Goal: Find specific page/section: Find specific page/section

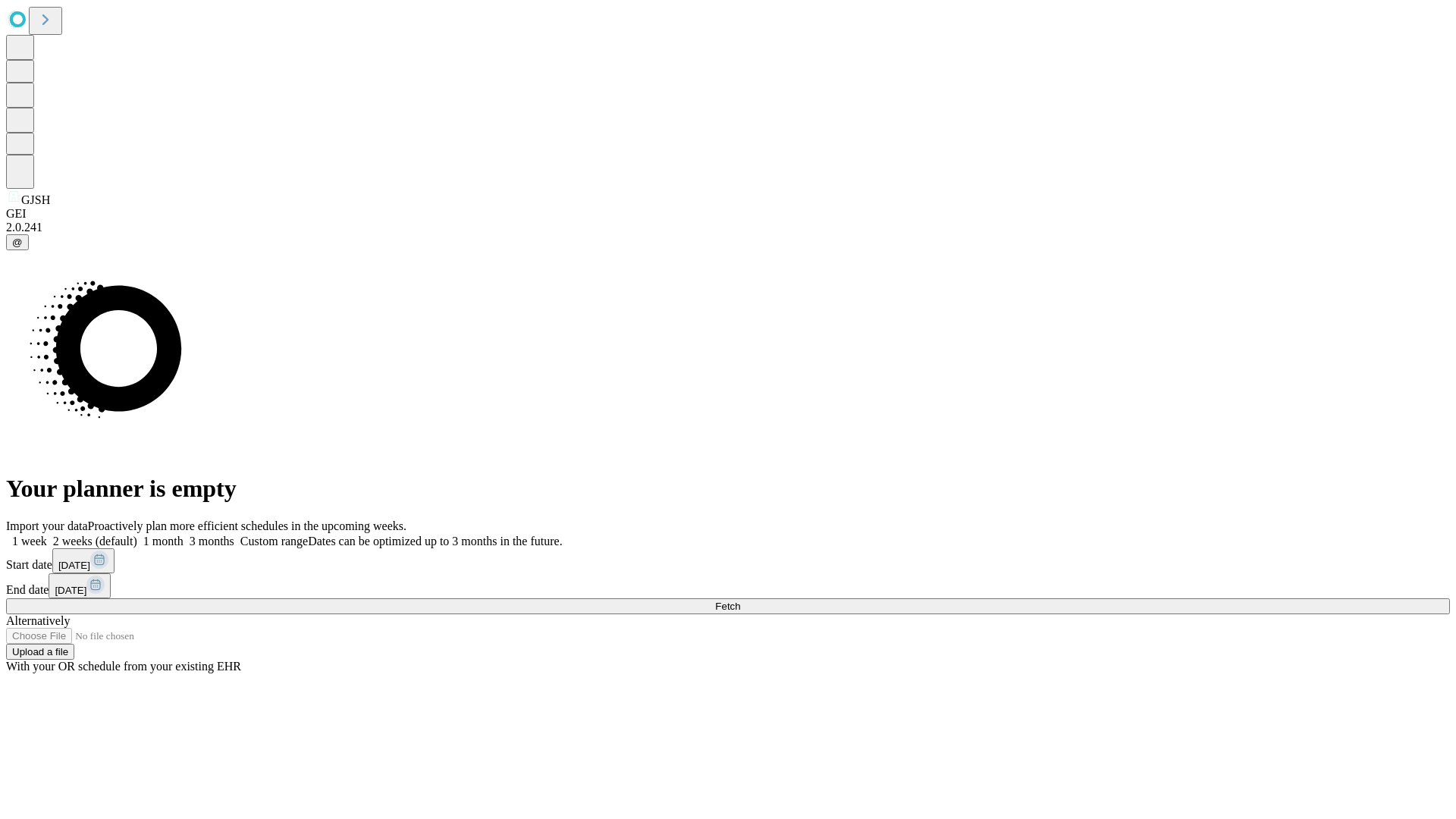
click at [740, 601] on span "Fetch" at bounding box center [728, 606] width 25 height 12
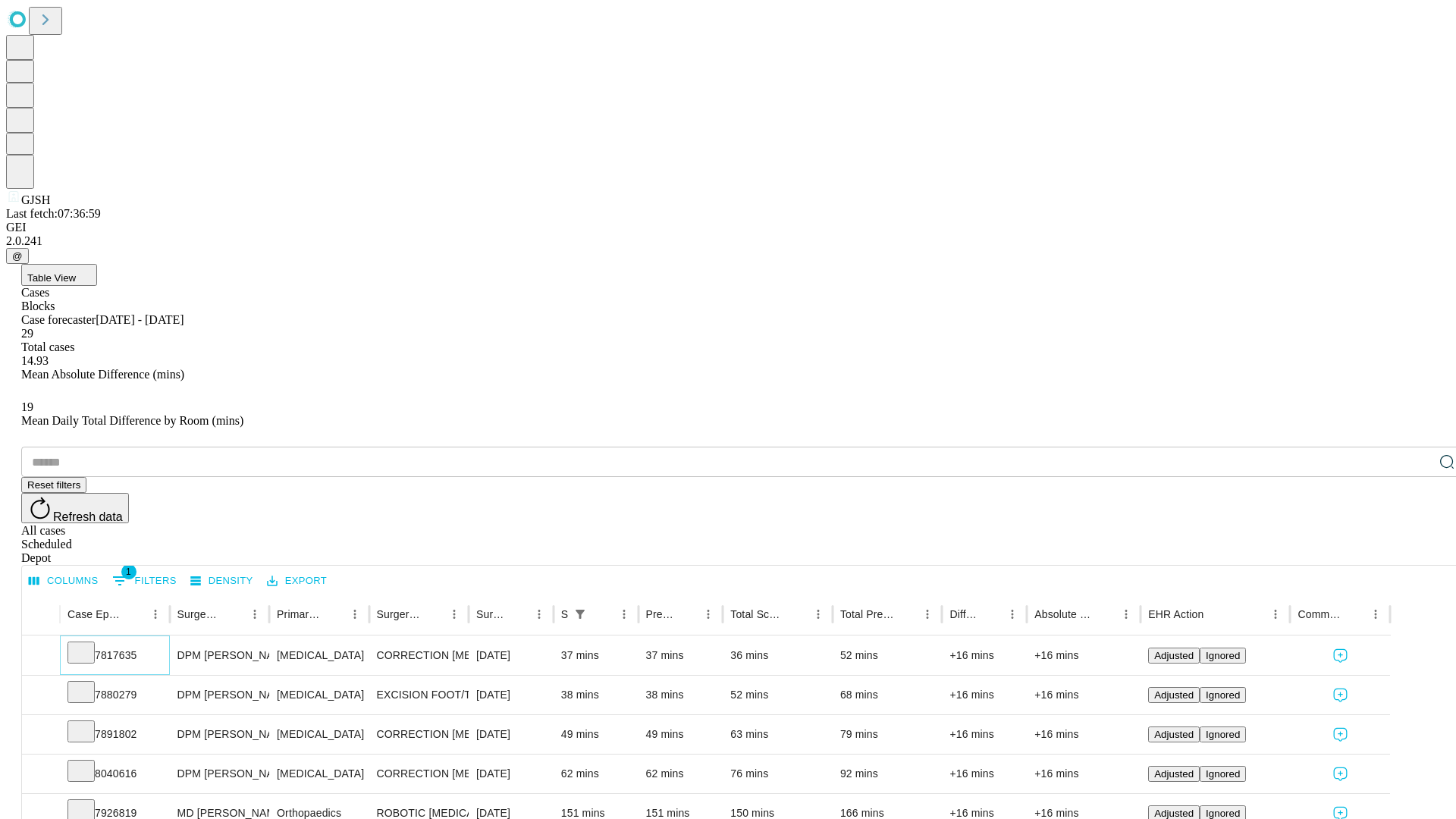
click at [89, 644] on icon at bounding box center [81, 651] width 15 height 15
